Goal: Task Accomplishment & Management: Complete application form

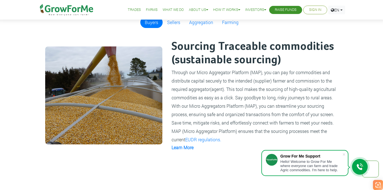
scroll to position [391, 0]
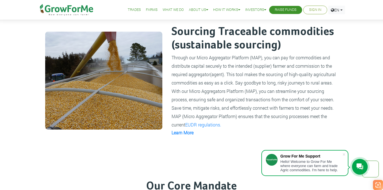
click at [313, 9] on link "Sign In" at bounding box center [315, 10] width 12 height 6
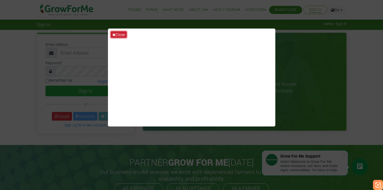
click at [122, 34] on button "Close" at bounding box center [119, 34] width 16 height 6
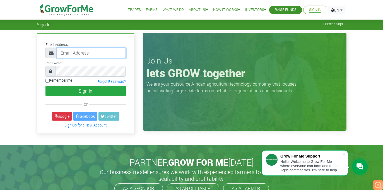
click at [96, 53] on input "email" at bounding box center [91, 52] width 69 height 11
type input "akwyan@gmail.com"
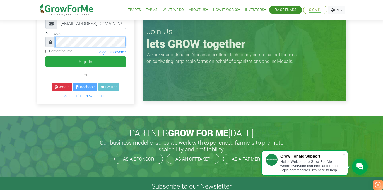
scroll to position [28, 0]
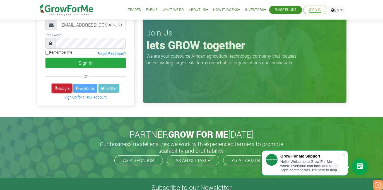
click at [65, 87] on link "Google" at bounding box center [62, 88] width 20 height 9
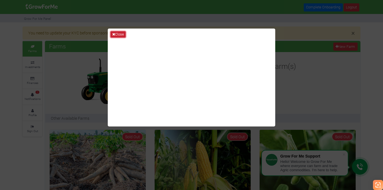
click at [122, 34] on button "Close" at bounding box center [118, 34] width 15 height 6
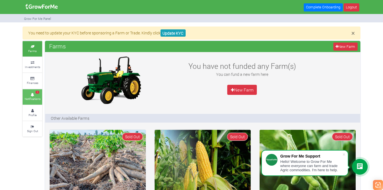
click at [27, 97] on small "Notifications" at bounding box center [33, 99] width 16 height 4
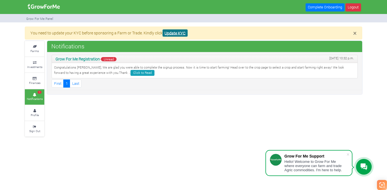
click at [172, 32] on link "Update KYC" at bounding box center [175, 33] width 25 height 8
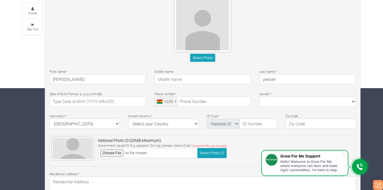
scroll to position [112, 0]
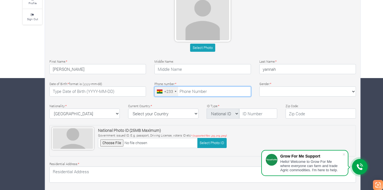
click at [202, 92] on input "tel" at bounding box center [202, 91] width 97 height 10
type input "24 232 8779"
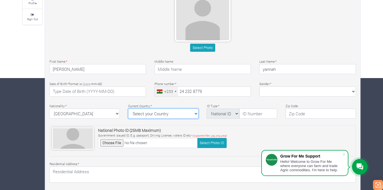
select select "[GEOGRAPHIC_DATA]"
type textarea "CT 1383, Cantonment-Accra Adjacent CAC ,Akporman-Boi"
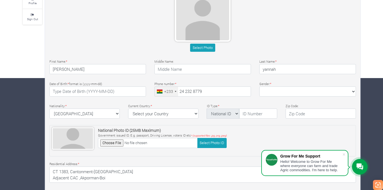
type input "nayan services"
click at [267, 91] on select "Female Male" at bounding box center [307, 91] width 97 height 10
select select "Male"
click at [259, 86] on select "Female Male" at bounding box center [307, 91] width 97 height 10
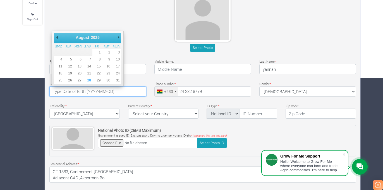
click at [131, 92] on input "text" at bounding box center [97, 91] width 97 height 10
click at [92, 94] on input "2025-10-14" at bounding box center [97, 91] width 97 height 10
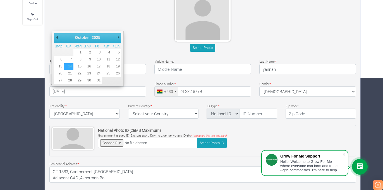
click at [97, 36] on select "1901 1902 1903 1904 1905 1906 1907 1908 1909 1910 1911 1912 1913 1914 1915 1916…" at bounding box center [98, 38] width 15 height 6
type input "1985-10-14"
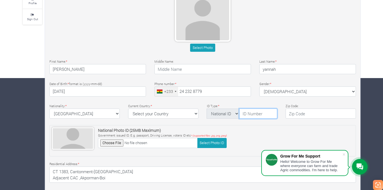
click at [248, 112] on input "text" at bounding box center [258, 113] width 38 height 10
type input "g"
type input "GHA-000756990-6"
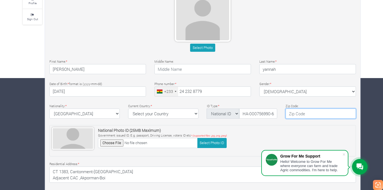
scroll to position [0, 0]
click at [308, 116] on input "text" at bounding box center [321, 113] width 70 height 10
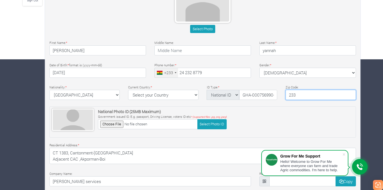
scroll to position [165, 0]
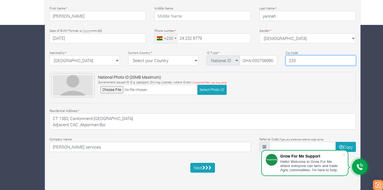
type input "233"
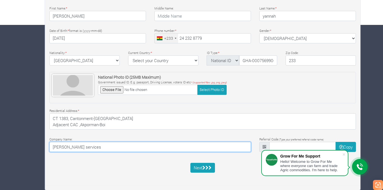
click at [134, 145] on input "nayan services" at bounding box center [150, 147] width 202 height 10
drag, startPoint x: 134, startPoint y: 145, endPoint x: 42, endPoint y: 160, distance: 92.7
click at [42, 160] on div "× You need to update your KYC before sponsoring a Farm or Trade. Kindly click U…" at bounding box center [191, 26] width 346 height 328
type input "A"
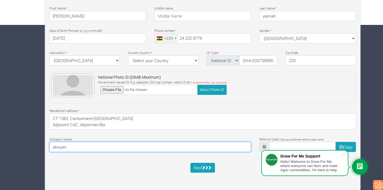
type input "akwyan"
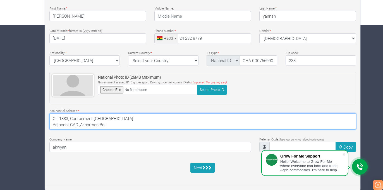
drag, startPoint x: 99, startPoint y: 125, endPoint x: 47, endPoint y: 116, distance: 53.7
click at [47, 116] on div "Residential Address: * CT 1383, Cantonment-Accra Adjacent CAC ,Akporman-Boi" at bounding box center [202, 118] width 315 height 22
click at [94, 120] on textarea "17 Twin City Crescent,Windy Ridge- Takoradi" at bounding box center [202, 121] width 307 height 16
click at [142, 121] on textarea "17 Twin City Crescent, Windy Ridge- Takoradi" at bounding box center [202, 121] width 307 height 16
type textarea "17 Twin City Crescent, Windy Ridge- Takoradi."
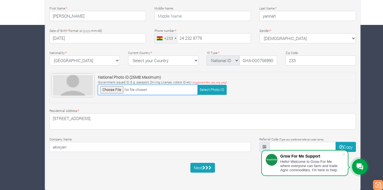
click at [183, 90] on input "file" at bounding box center [148, 90] width 100 height 10
click at [107, 88] on input "file" at bounding box center [148, 90] width 100 height 10
type input "C:\fakepath\PXL_20230602_071122843.MP~2.jpg"
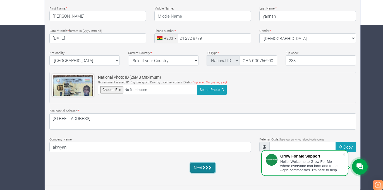
click at [204, 167] on icon "submit" at bounding box center [203, 167] width 3 height 4
click at [253, 161] on div "Basic Profile Select Photo First Name: * kwadwo Middle Name: * * *" at bounding box center [202, 48] width 315 height 259
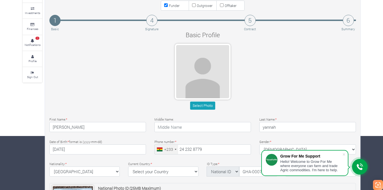
scroll to position [53, 0]
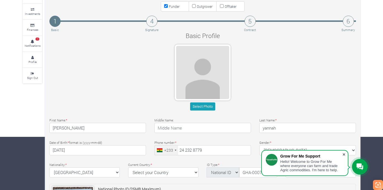
click at [344, 154] on span at bounding box center [344, 154] width 6 height 6
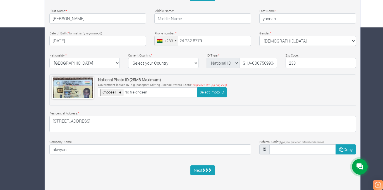
scroll to position [165, 0]
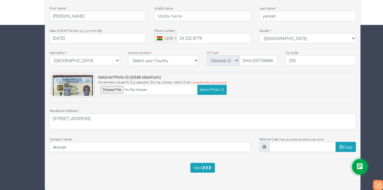
click at [275, 163] on div "Next" at bounding box center [202, 167] width 315 height 10
click at [205, 166] on icon "submit" at bounding box center [203, 167] width 3 height 4
click at [283, 147] on input "text" at bounding box center [302, 147] width 67 height 10
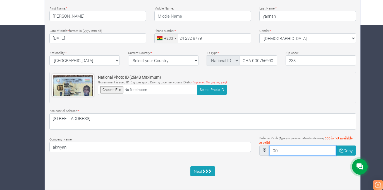
type input "0"
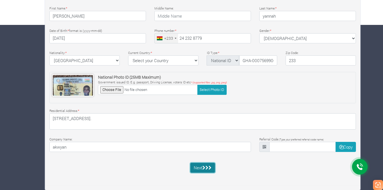
click at [209, 167] on icon "submit" at bounding box center [210, 167] width 3 height 4
click at [265, 147] on icon at bounding box center [264, 147] width 3 height 4
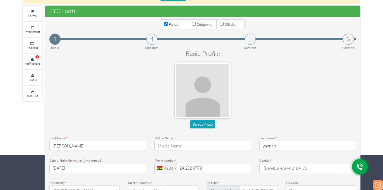
scroll to position [25, 0]
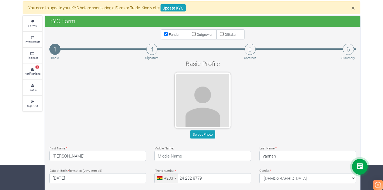
click at [197, 34] on small "Outgrower" at bounding box center [205, 34] width 16 height 4
click at [196, 34] on input "Outgrower" at bounding box center [194, 34] width 4 height 4
checkbox input "true"
click at [227, 37] on small "Offtaker" at bounding box center [231, 34] width 12 height 4
click at [224, 36] on input "Offtaker" at bounding box center [222, 34] width 4 height 4
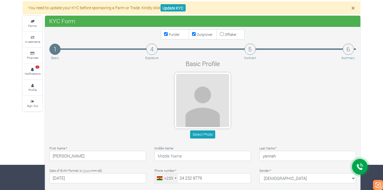
checkbox input "true"
click at [194, 35] on input "Outgrower" at bounding box center [194, 34] width 4 height 4
checkbox input "false"
click at [225, 34] on small "Offtaker" at bounding box center [231, 34] width 12 height 4
click at [224, 34] on input "Offtaker" at bounding box center [222, 34] width 4 height 4
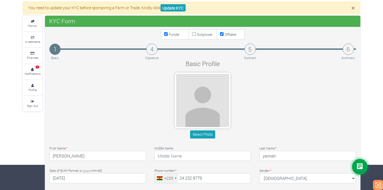
checkbox input "false"
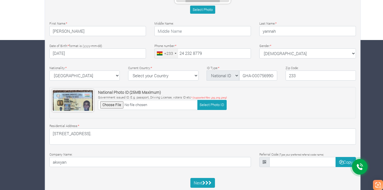
scroll to position [165, 0]
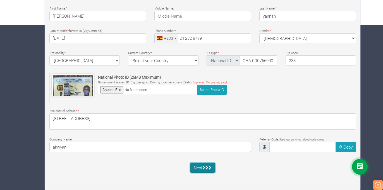
click at [207, 166] on icon "submit" at bounding box center [206, 167] width 3 height 4
click at [276, 146] on input "text" at bounding box center [302, 147] width 67 height 10
click at [181, 109] on div "Residential Address: * 17 Twin City Crescent, Windy Ridge- Takoradi." at bounding box center [202, 118] width 315 height 22
click at [202, 170] on button "Next" at bounding box center [202, 167] width 25 height 10
click at [214, 91] on button "Select Photo ID" at bounding box center [211, 90] width 29 height 10
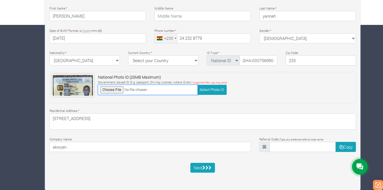
click at [113, 90] on input "file" at bounding box center [148, 90] width 100 height 10
type input "C:\fakepath\PXL_20230602_071122843.MP~2.jpg"
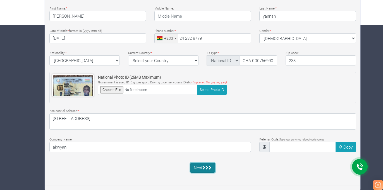
click at [198, 170] on button "Next" at bounding box center [202, 167] width 25 height 10
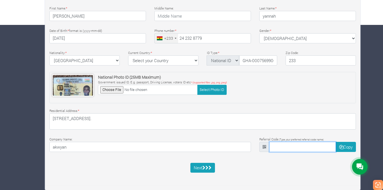
click at [276, 149] on input "text" at bounding box center [302, 147] width 67 height 10
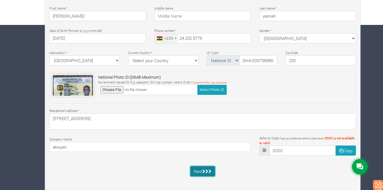
click at [209, 168] on button "Next" at bounding box center [202, 171] width 25 height 10
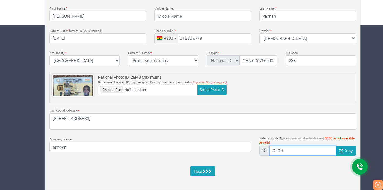
click at [288, 151] on input "0000" at bounding box center [302, 150] width 67 height 10
type input "0"
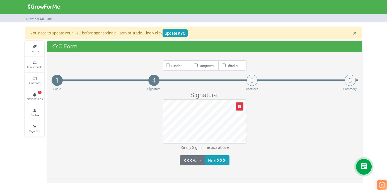
click at [176, 65] on small "Funder" at bounding box center [176, 65] width 11 height 4
click at [170, 65] on input "Funder" at bounding box center [168, 65] width 4 height 4
checkbox input "true"
click at [242, 106] on button "button" at bounding box center [240, 106] width 8 height 8
click at [210, 159] on button "Next" at bounding box center [217, 160] width 25 height 10
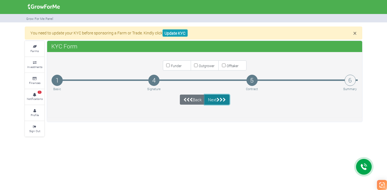
click at [212, 101] on button "Next" at bounding box center [217, 99] width 25 height 10
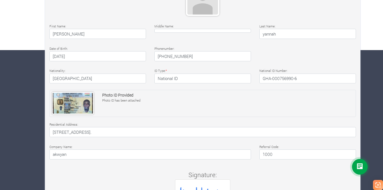
scroll to position [125, 0]
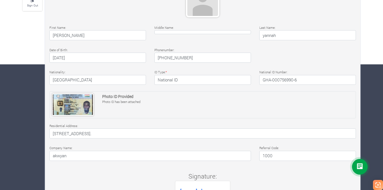
click at [266, 157] on h4 "1000" at bounding box center [307, 155] width 97 height 10
click at [289, 154] on h4 "1000" at bounding box center [307, 155] width 97 height 10
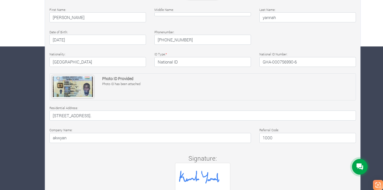
scroll to position [176, 0]
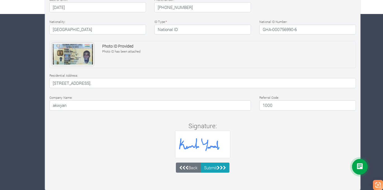
click at [272, 104] on h4 "1000" at bounding box center [307, 105] width 97 height 10
click at [265, 105] on h4 "1000" at bounding box center [307, 105] width 97 height 10
click at [206, 169] on button "Submit" at bounding box center [215, 167] width 29 height 10
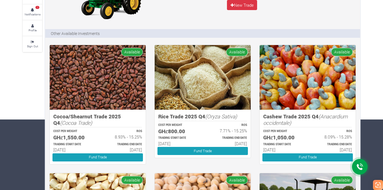
scroll to position [84, 0]
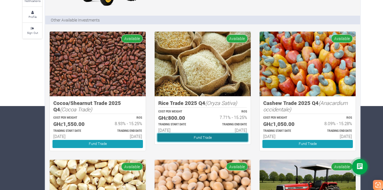
click at [227, 139] on link "Fund Trade" at bounding box center [202, 137] width 90 height 8
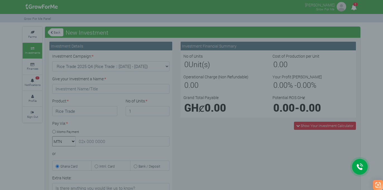
type input "1"
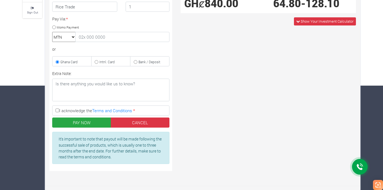
scroll to position [105, 0]
